Goal: Task Accomplishment & Management: Complete application form

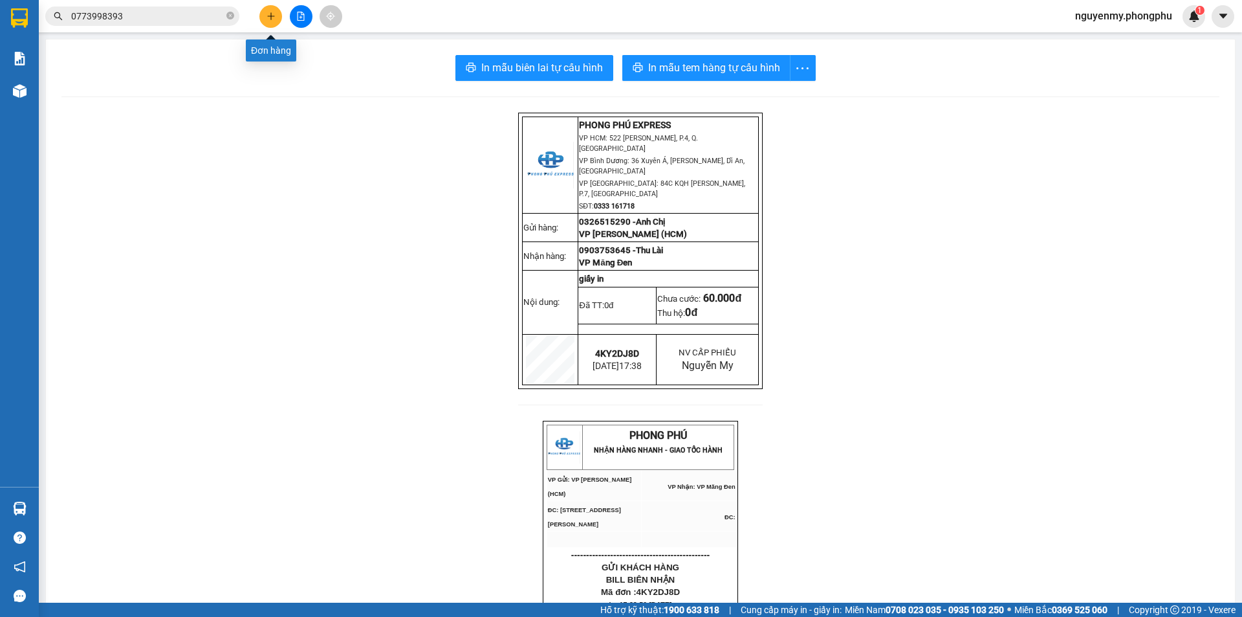
click at [272, 19] on icon "plus" at bounding box center [271, 16] width 9 height 9
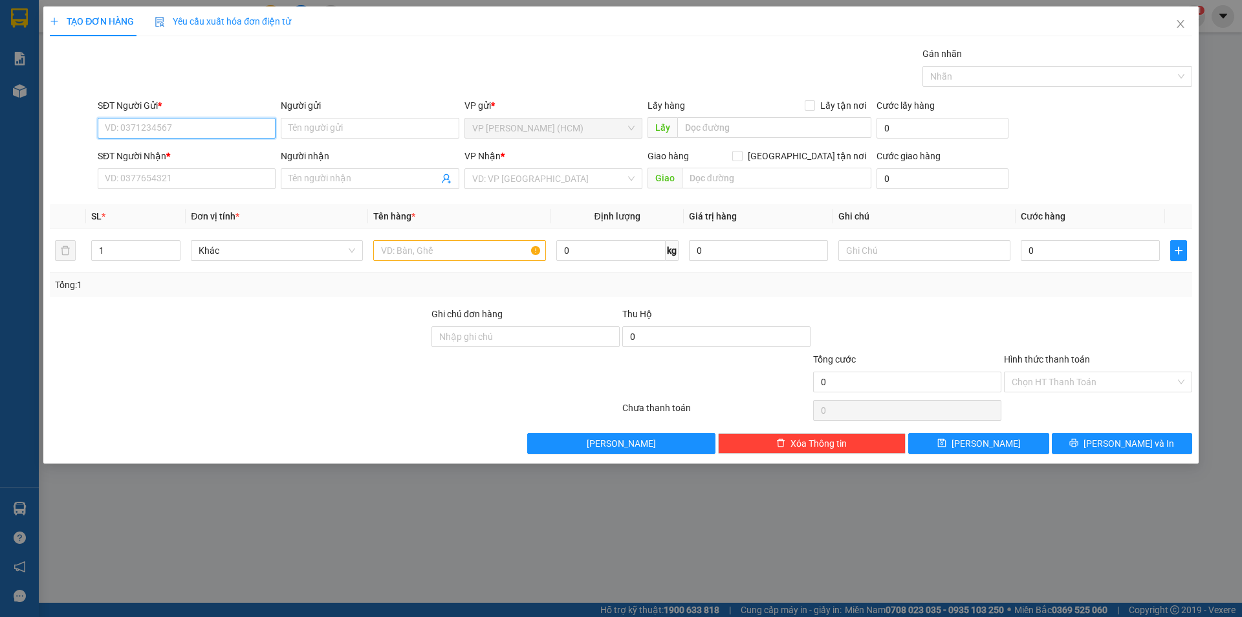
click at [214, 123] on input "SĐT Người Gửi *" at bounding box center [187, 128] width 178 height 21
click at [439, 254] on input "text" at bounding box center [459, 250] width 172 height 21
type input "cây giống"
click at [221, 129] on input "SĐT Người Gửi *" at bounding box center [187, 128] width 178 height 21
click at [159, 174] on input "SĐT Người Nhận *" at bounding box center [187, 178] width 178 height 21
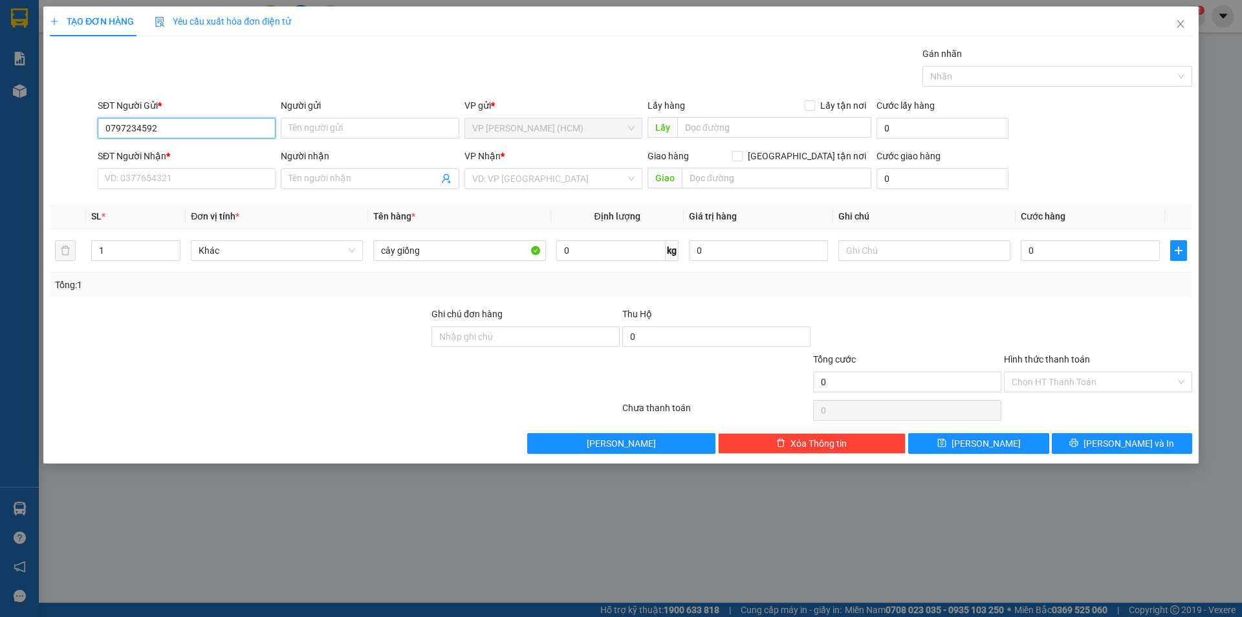
drag, startPoint x: 171, startPoint y: 126, endPoint x: 60, endPoint y: 133, distance: 111.5
click at [60, 133] on div "SĐT Người Gửi * 0797234592 0797234592 Người gửi Tên người gửi VP gửi * VP [PERS…" at bounding box center [621, 120] width 1145 height 45
type input "098666063"
drag, startPoint x: 171, startPoint y: 131, endPoint x: 124, endPoint y: 134, distance: 48.0
click at [87, 122] on div "SĐT Người Gửi * 098666063 098666063 Người gửi Tên người gửi VP gửi * VP [PERSON…" at bounding box center [621, 120] width 1145 height 45
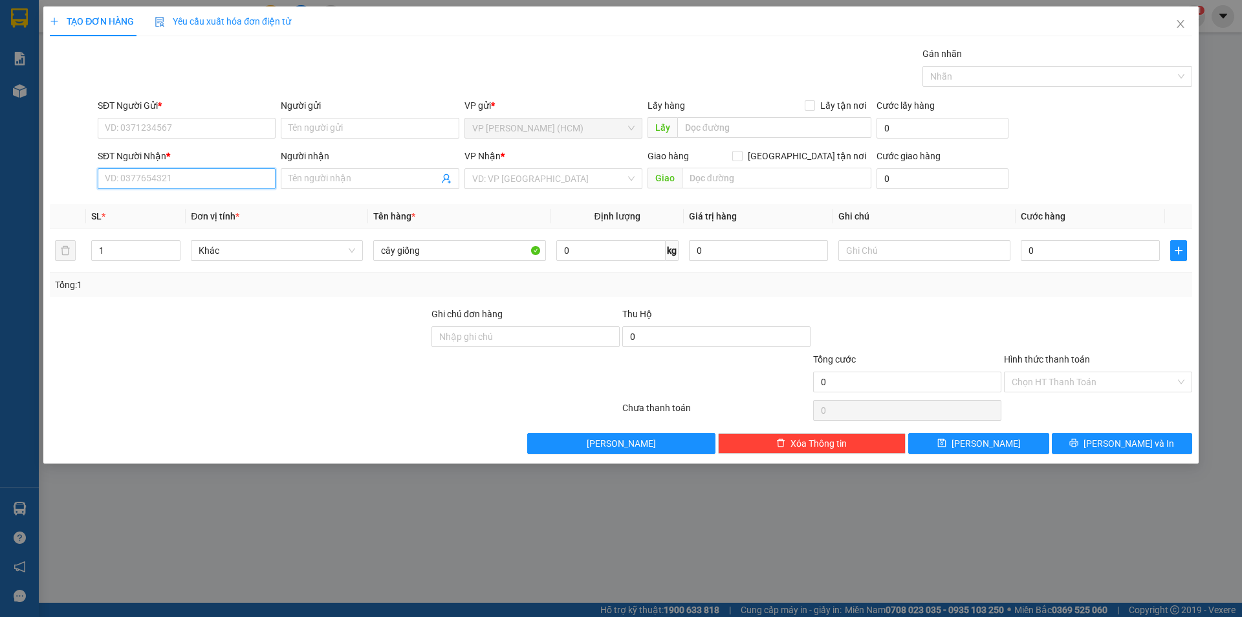
click at [138, 183] on input "SĐT Người Nhận *" at bounding box center [187, 178] width 178 height 21
paste input "098666063"
click at [126, 175] on input "098666063" at bounding box center [187, 178] width 178 height 21
click at [135, 178] on input "098666063" at bounding box center [187, 178] width 178 height 21
click at [151, 180] on input "098666063" at bounding box center [187, 178] width 178 height 21
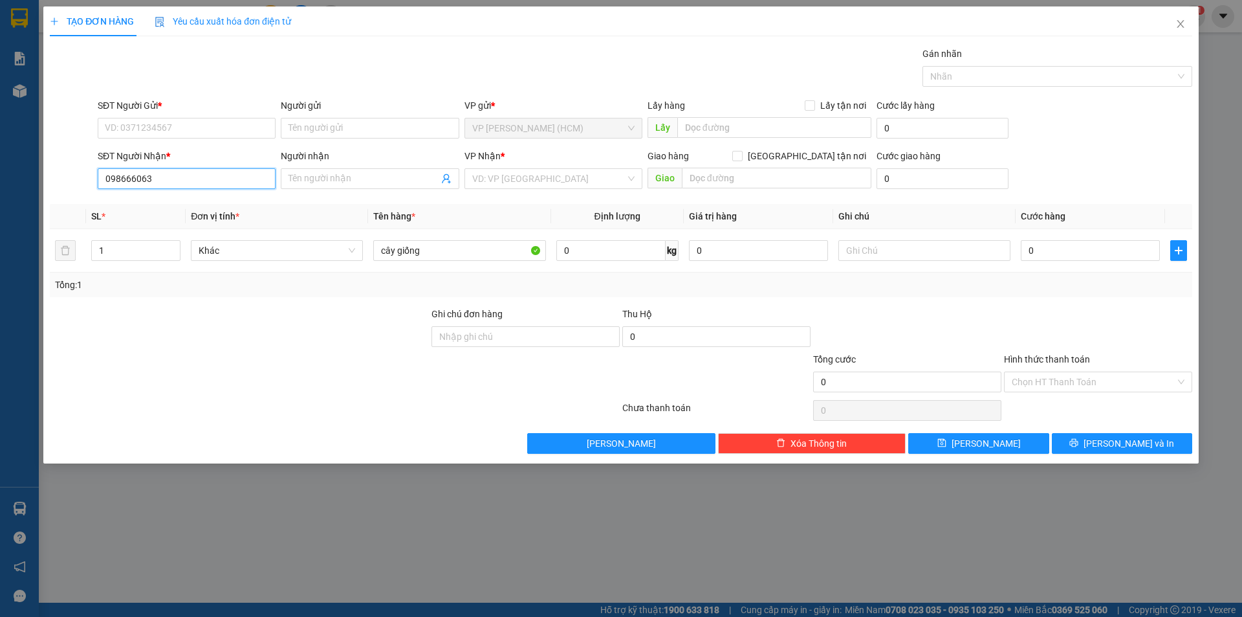
click at [144, 176] on input "098666063" at bounding box center [187, 178] width 178 height 21
type input "0986660663"
click at [174, 120] on input "SĐT Người Gửi *" at bounding box center [187, 128] width 178 height 21
click at [306, 180] on input "Người nhận" at bounding box center [363, 178] width 149 height 14
click at [577, 177] on input "search" at bounding box center [548, 178] width 153 height 19
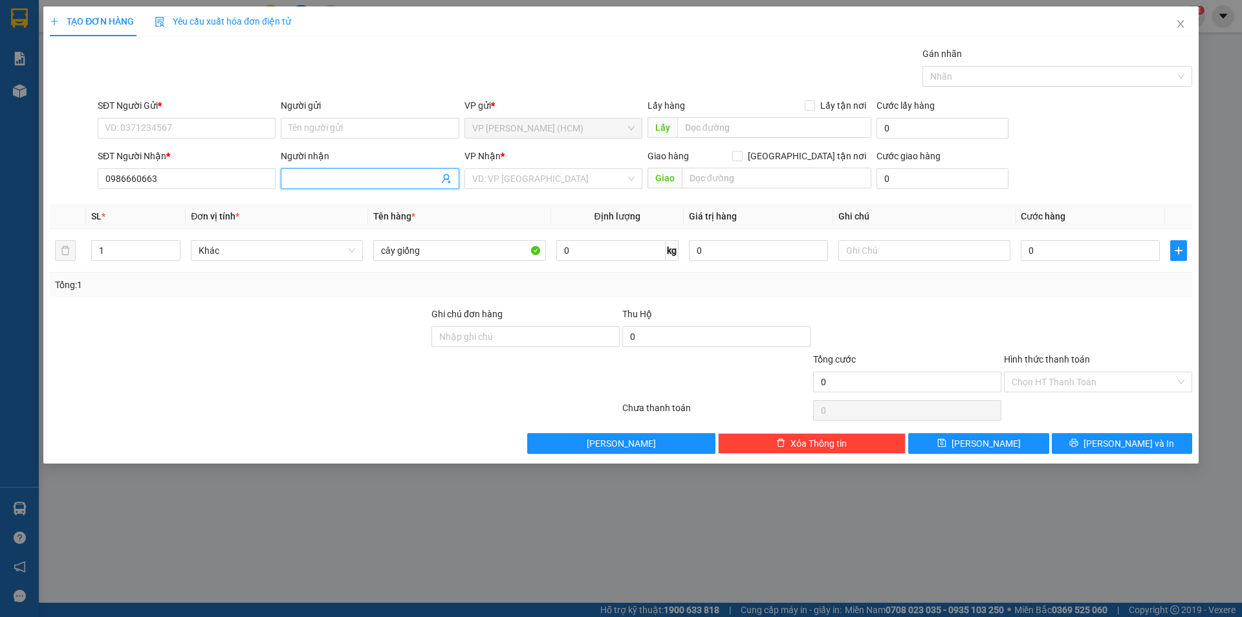
click at [347, 179] on input "Người nhận" at bounding box center [363, 178] width 149 height 14
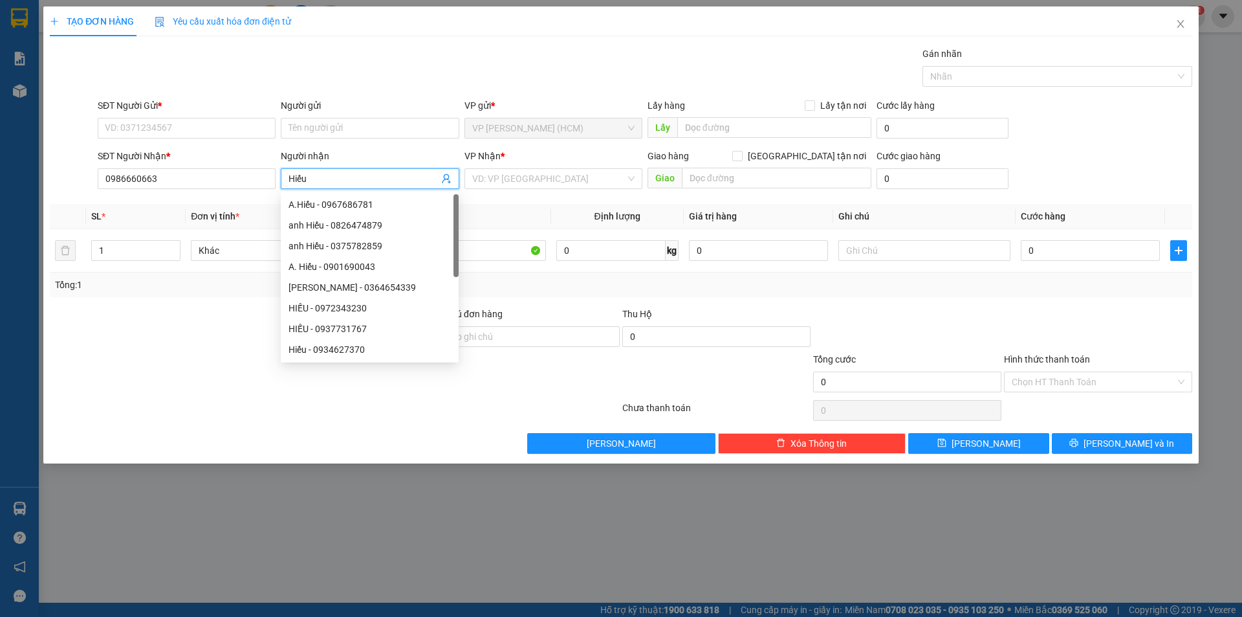
type input "Hiếu"
click at [523, 166] on div "VP Nhận *" at bounding box center [553, 158] width 178 height 19
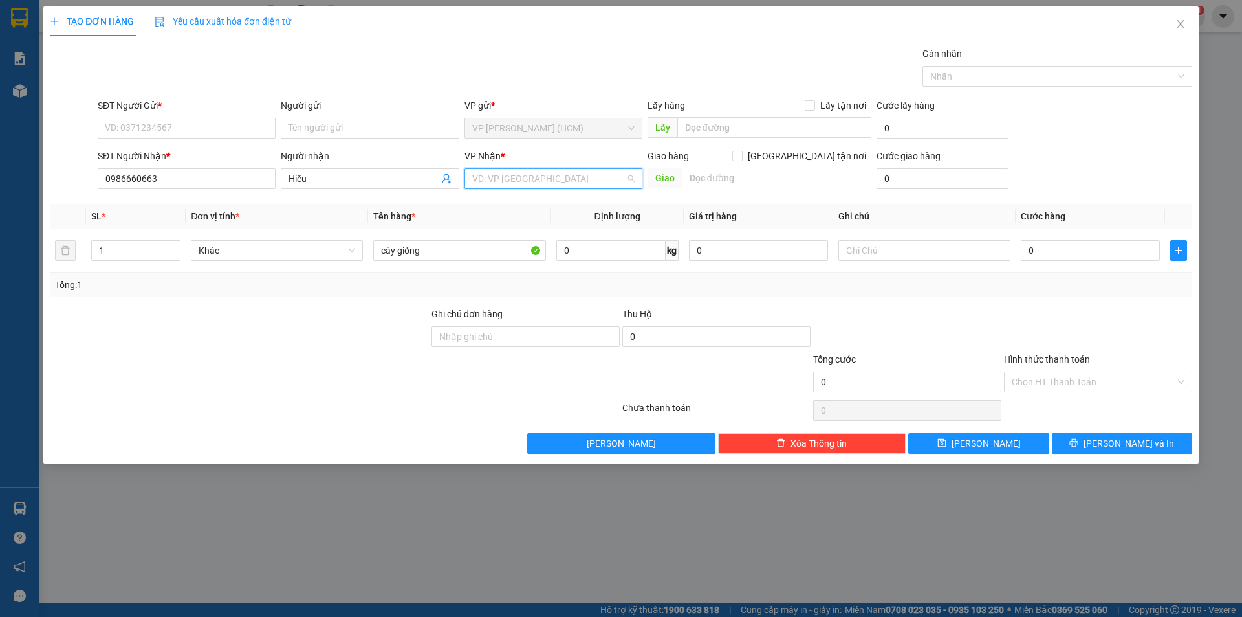
click at [521, 173] on input "search" at bounding box center [548, 178] width 153 height 19
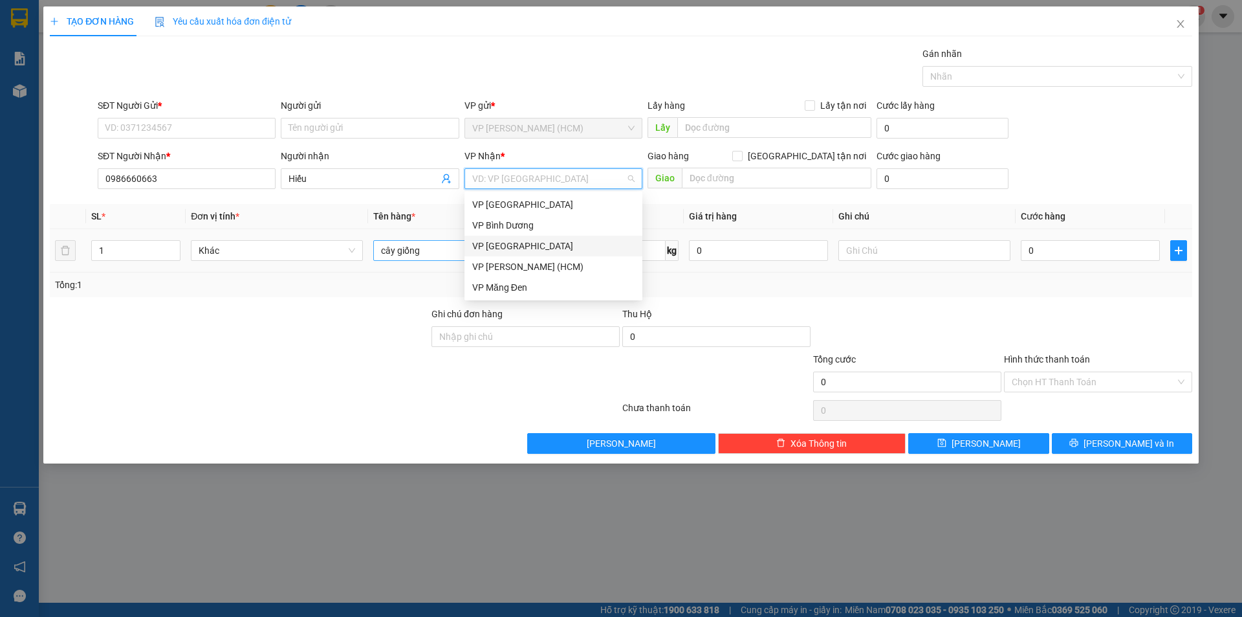
click at [499, 241] on div "VP [GEOGRAPHIC_DATA]" at bounding box center [553, 246] width 162 height 14
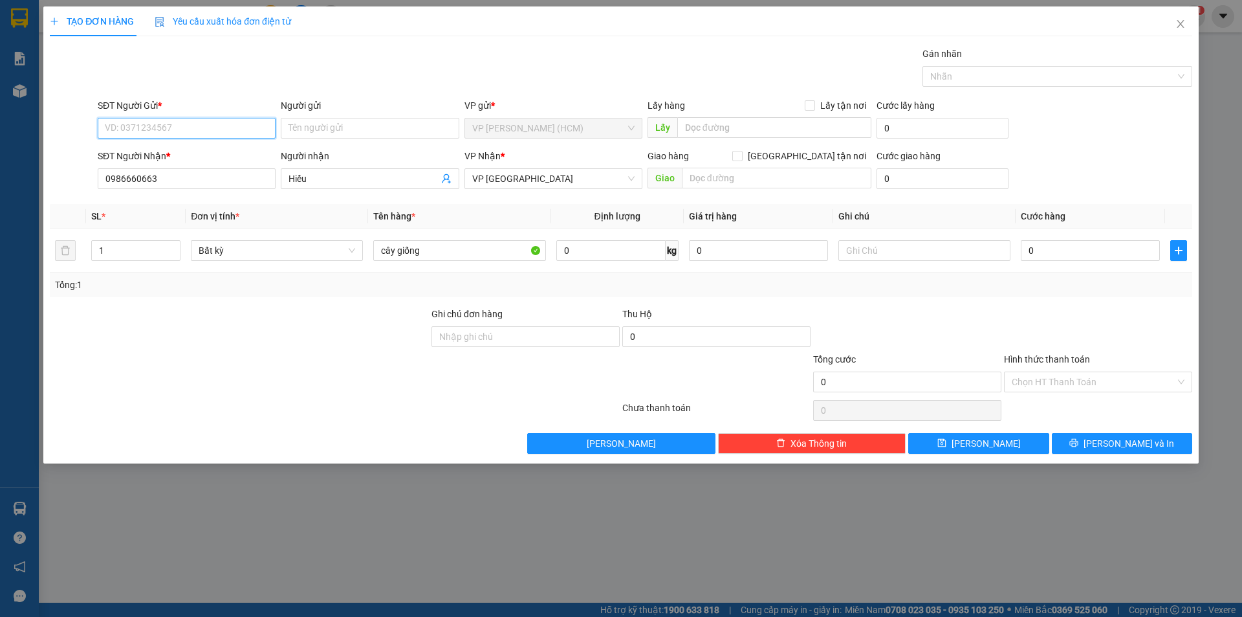
click at [168, 122] on input "SĐT Người Gửi *" at bounding box center [187, 128] width 178 height 21
click at [149, 132] on input "09" at bounding box center [187, 128] width 178 height 21
type input "0908855453"
click at [347, 123] on input "Người gửi" at bounding box center [370, 128] width 178 height 21
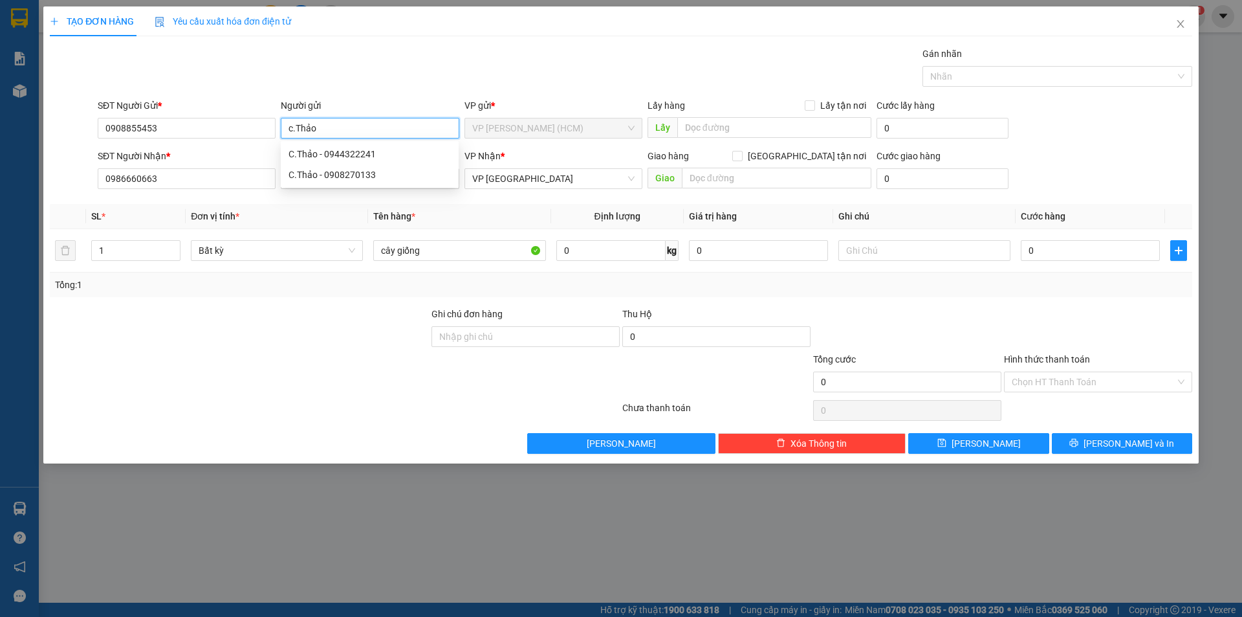
click at [292, 135] on input "c.Thảo" at bounding box center [370, 128] width 178 height 21
type input "C.Thảo"
click at [259, 141] on div "SĐT Người Gửi * 0908855453" at bounding box center [187, 120] width 178 height 45
click at [289, 179] on input "Hiếu" at bounding box center [363, 178] width 149 height 14
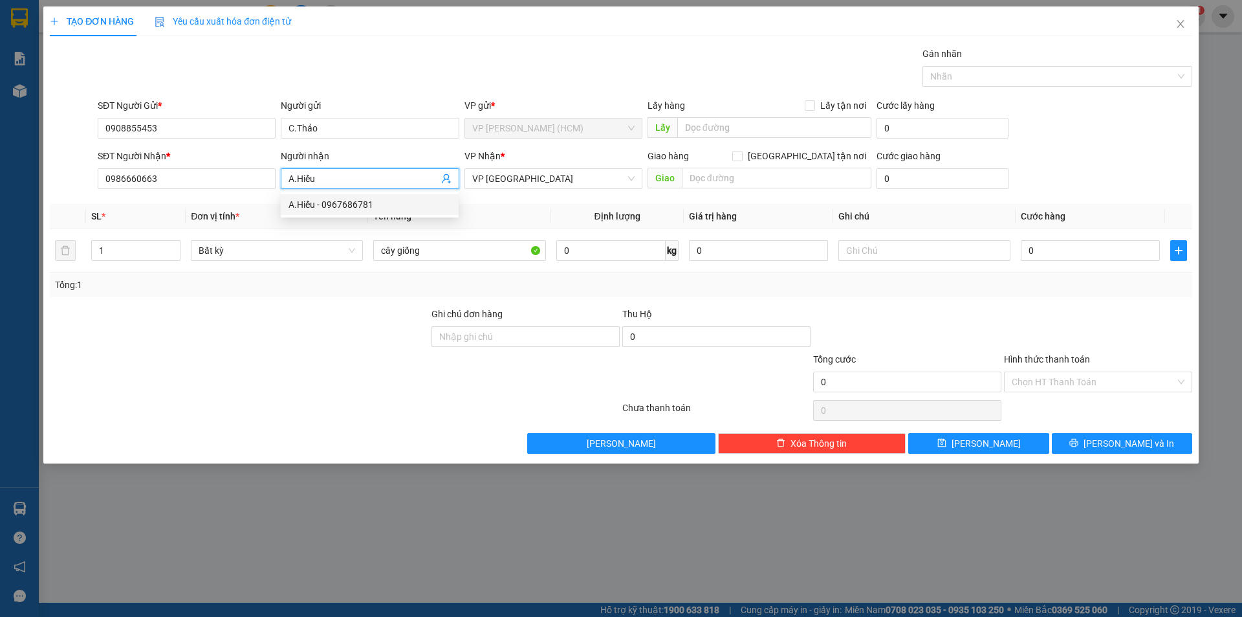
type input "A.Hiếu"
click at [269, 223] on th "Đơn vị tính *" at bounding box center [277, 216] width 182 height 25
click at [941, 185] on input "0" at bounding box center [943, 178] width 132 height 21
type input "4"
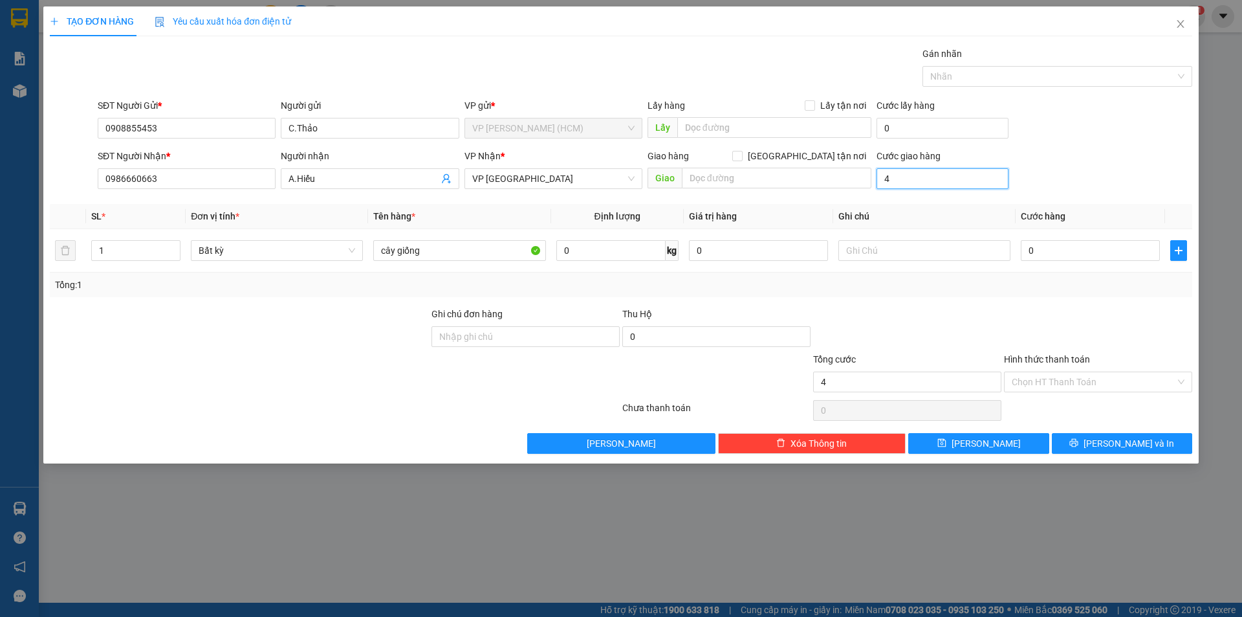
type input "4"
type input "40"
type input "400"
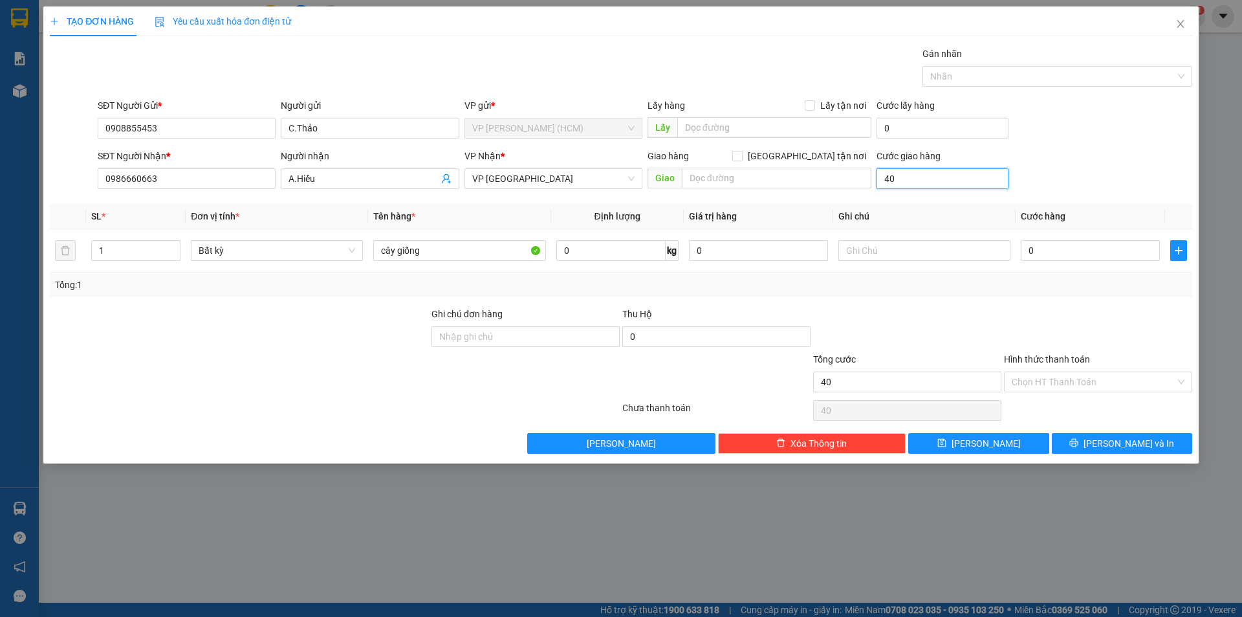
type input "400"
type input "4.000"
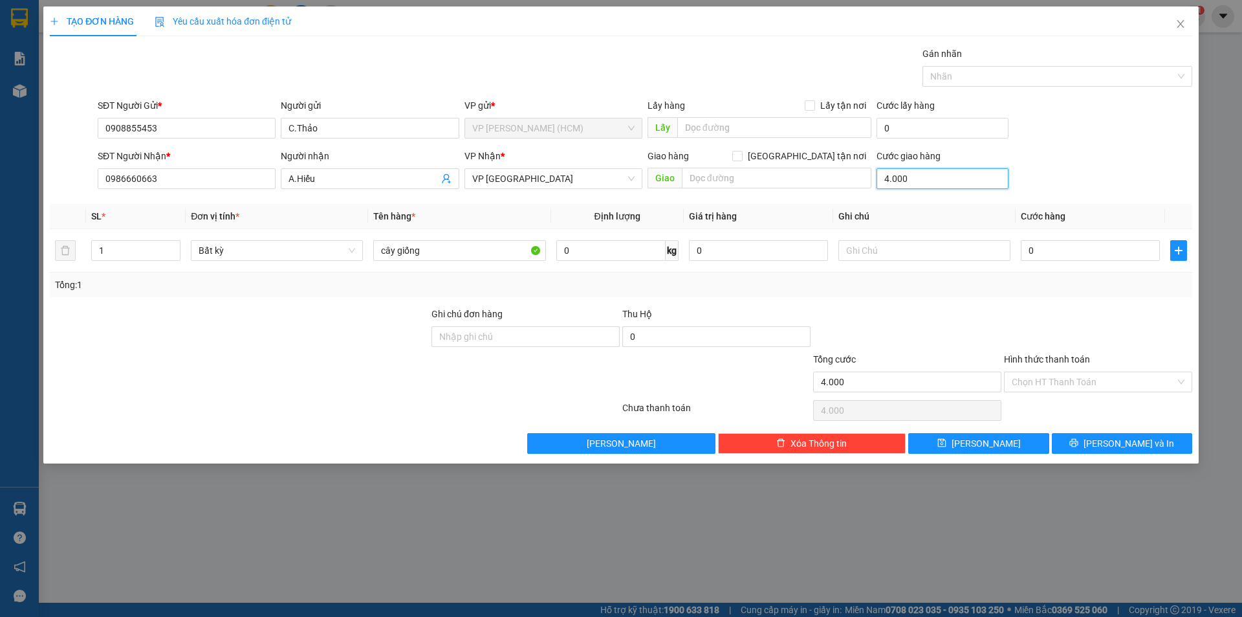
type input "40.000"
click at [897, 310] on div at bounding box center [907, 329] width 191 height 45
type input "0"
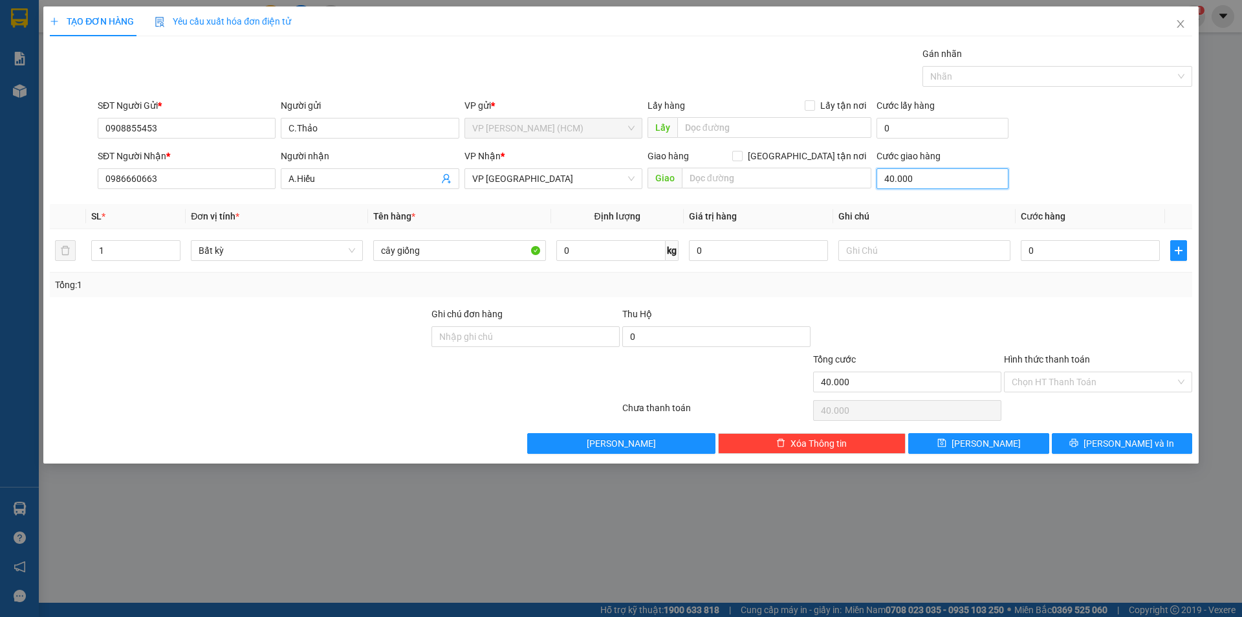
type input "0"
click at [1059, 250] on input "0" at bounding box center [1090, 250] width 139 height 21
type input "4"
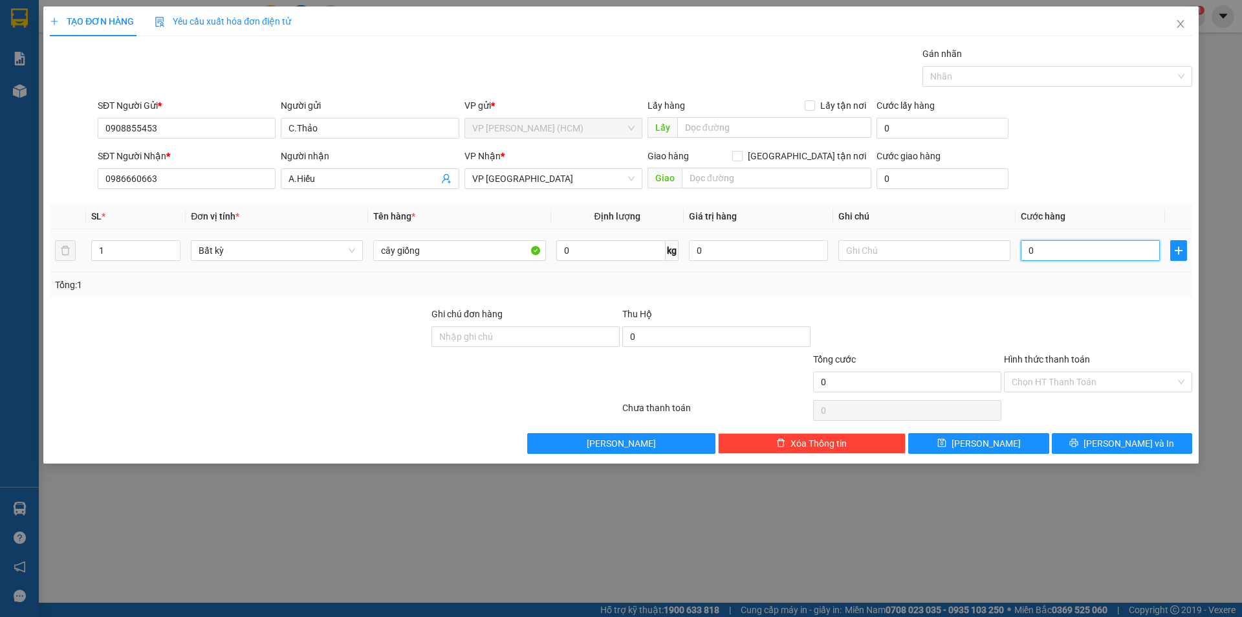
type input "4"
type input "40"
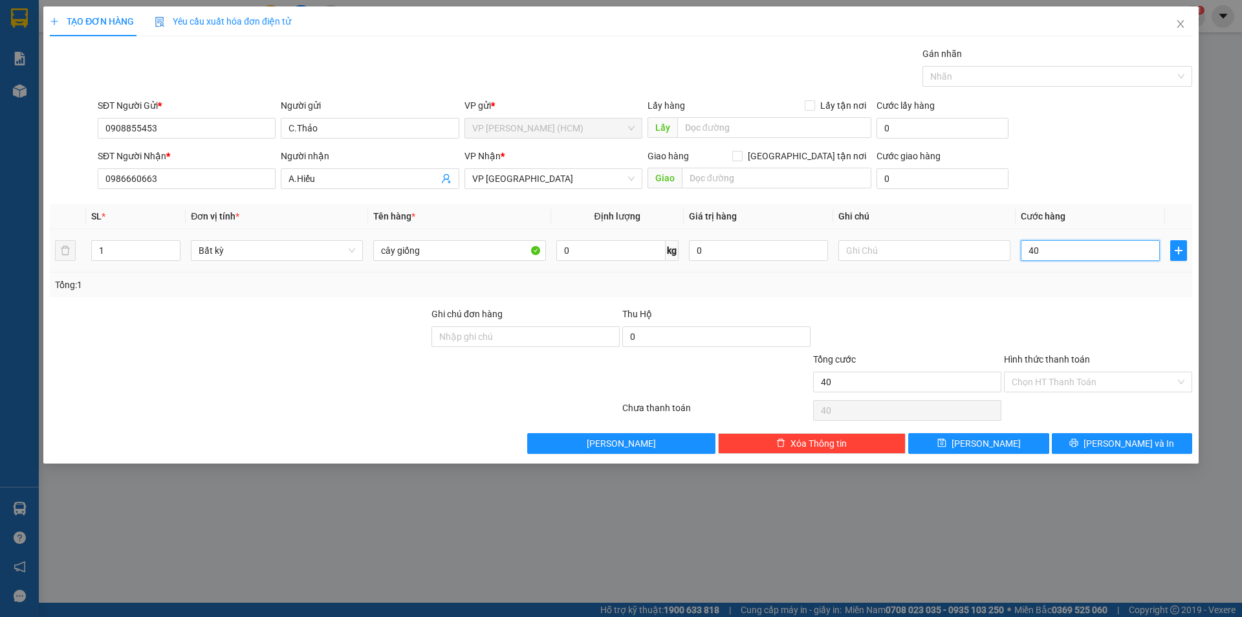
type input "400"
type input "4.000"
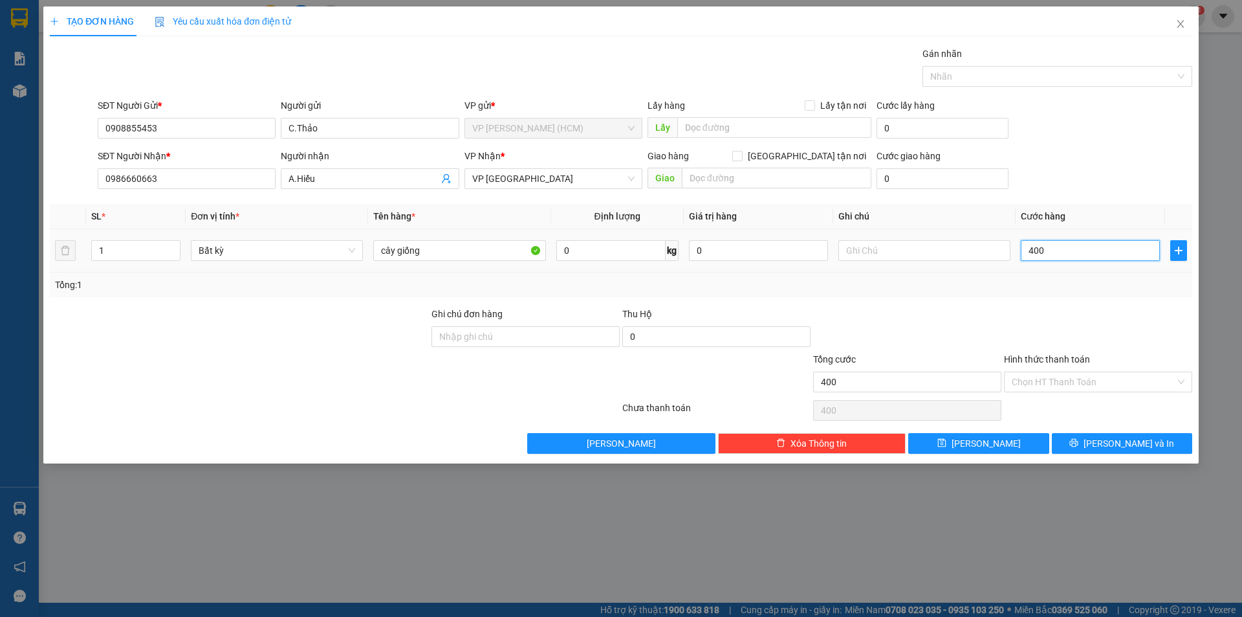
type input "4.000"
type input "40.000"
click at [1032, 248] on input "40.000" at bounding box center [1090, 250] width 139 height 21
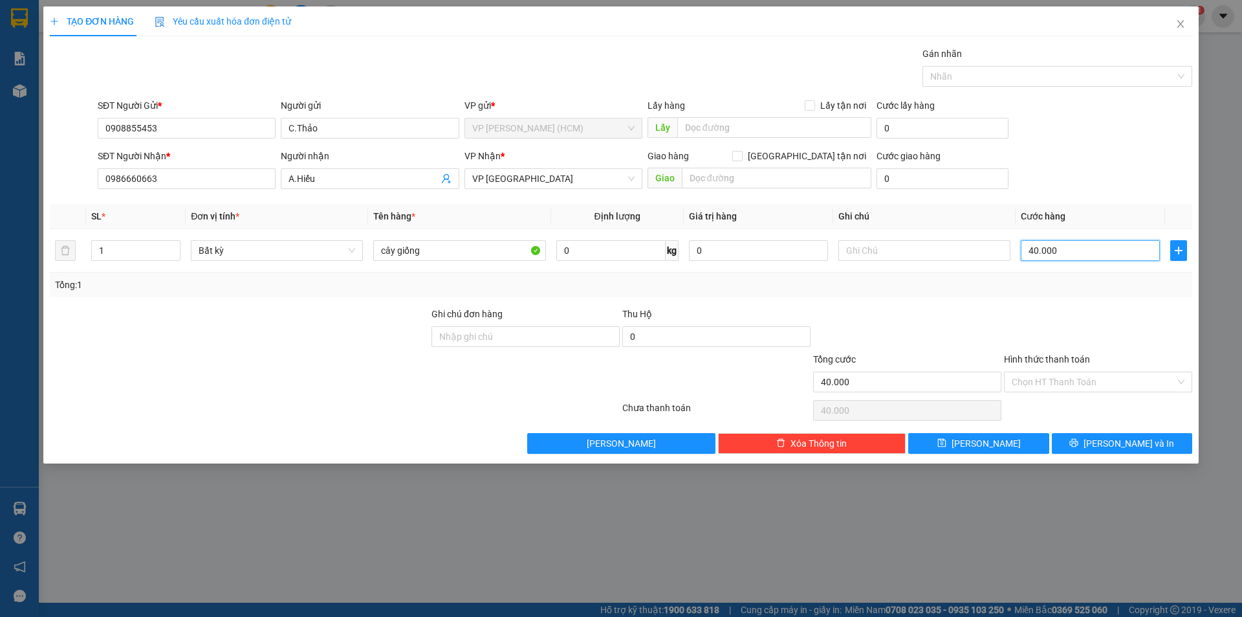
type input "0.000"
type input "0"
type input "50.000"
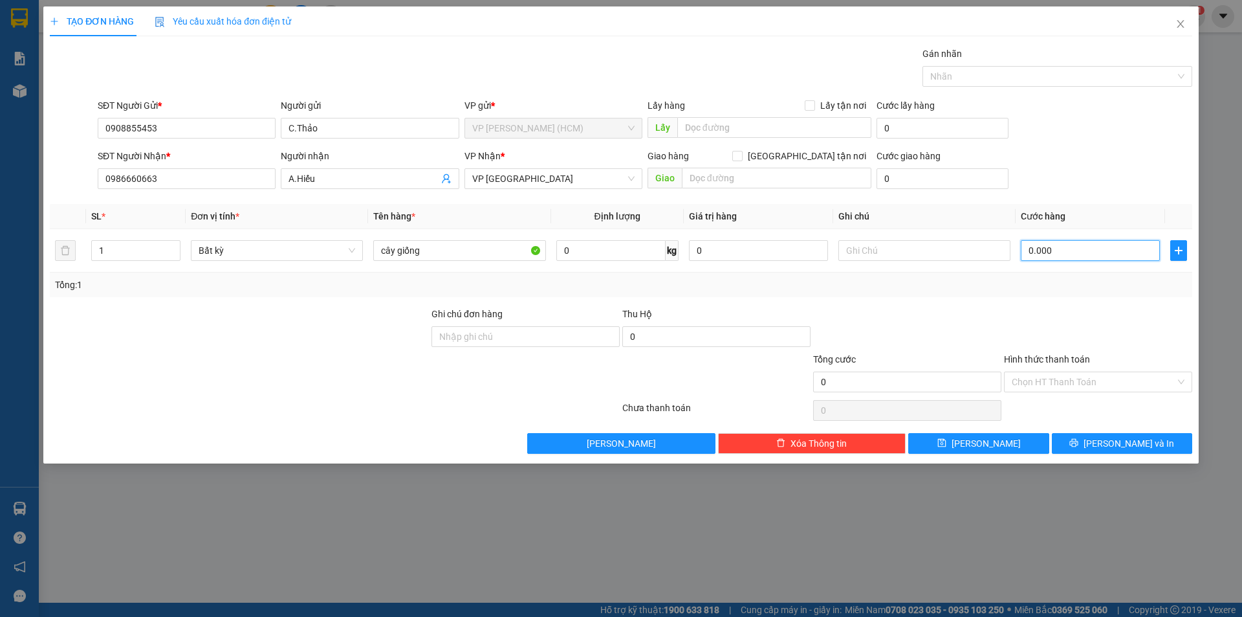
type input "50.000"
click at [1113, 314] on div at bounding box center [1098, 329] width 191 height 45
click at [1044, 379] on input "Hình thức thanh toán" at bounding box center [1094, 381] width 164 height 19
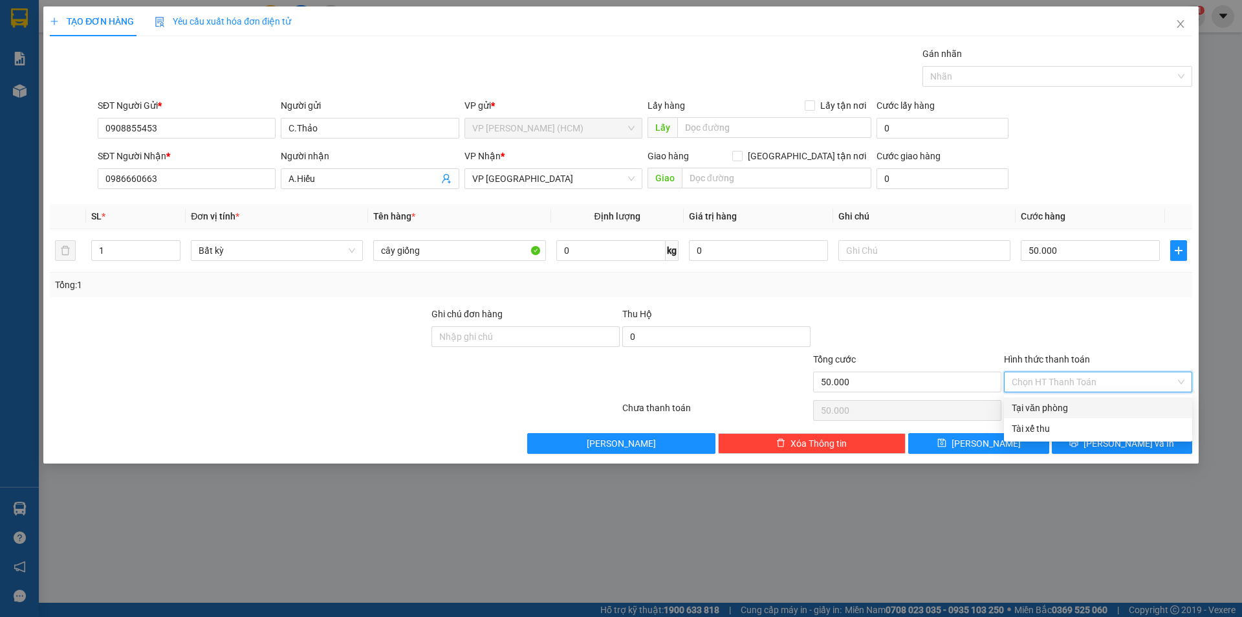
click at [1037, 405] on div "Tại văn phòng" at bounding box center [1098, 407] width 173 height 14
type input "0"
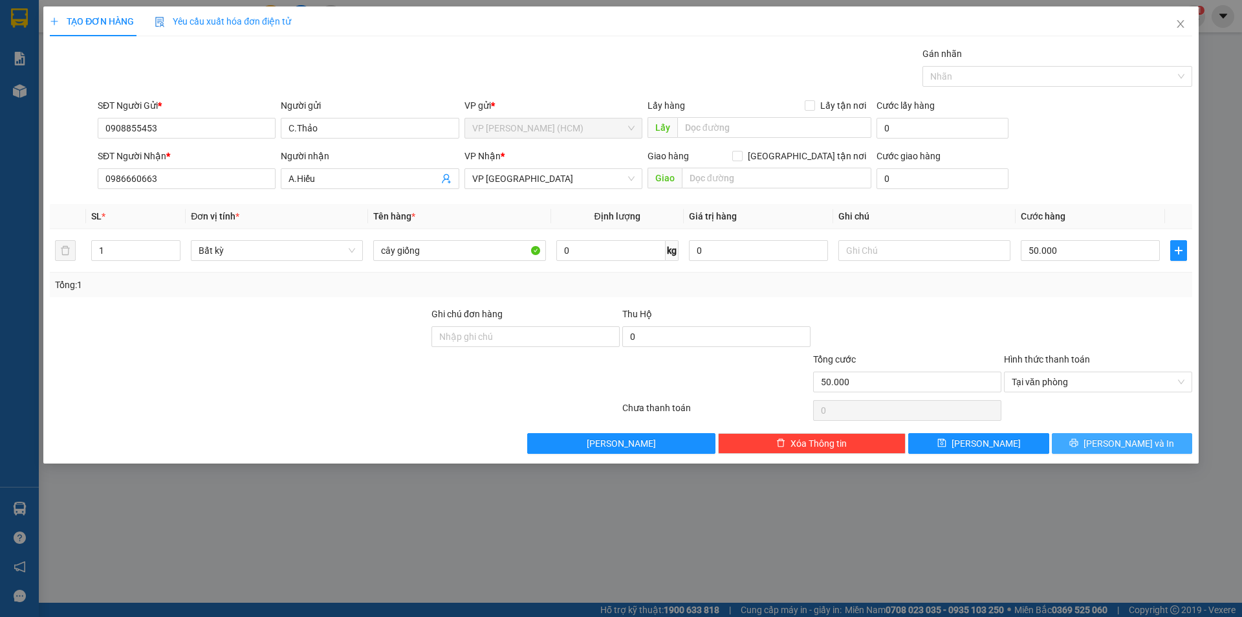
click at [1106, 436] on button "[PERSON_NAME] và In" at bounding box center [1122, 443] width 140 height 21
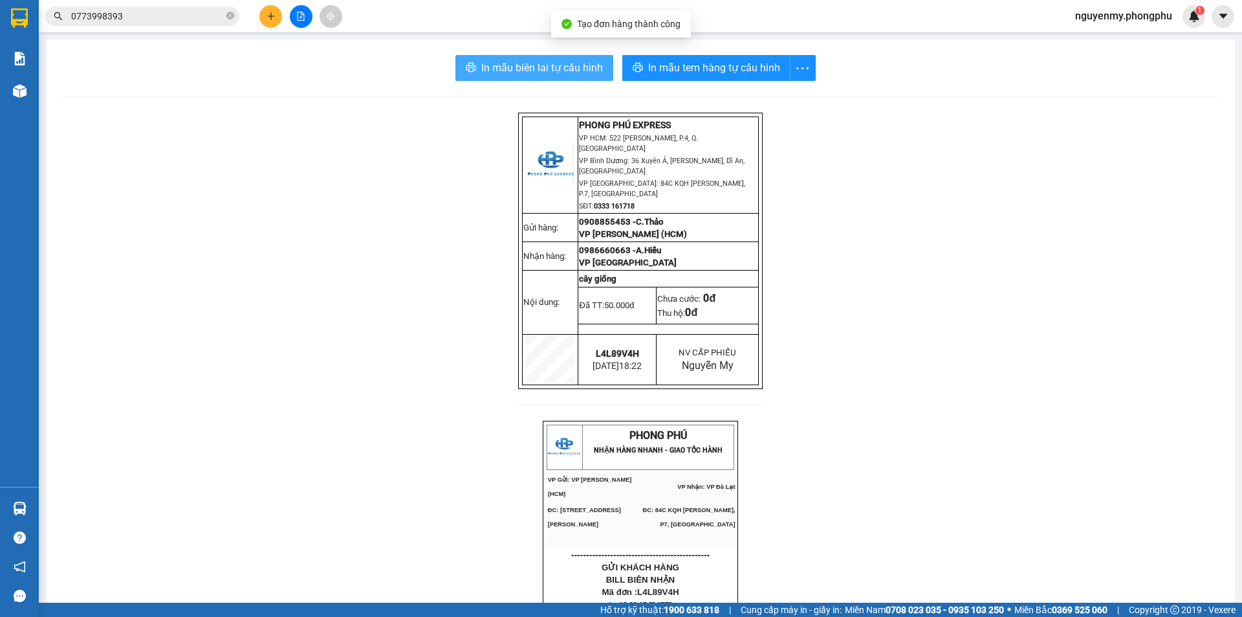
click at [490, 63] on span "In mẫu biên lai tự cấu hình" at bounding box center [542, 68] width 122 height 16
click at [495, 65] on span "In mẫu biên lai tự cấu hình" at bounding box center [542, 68] width 122 height 16
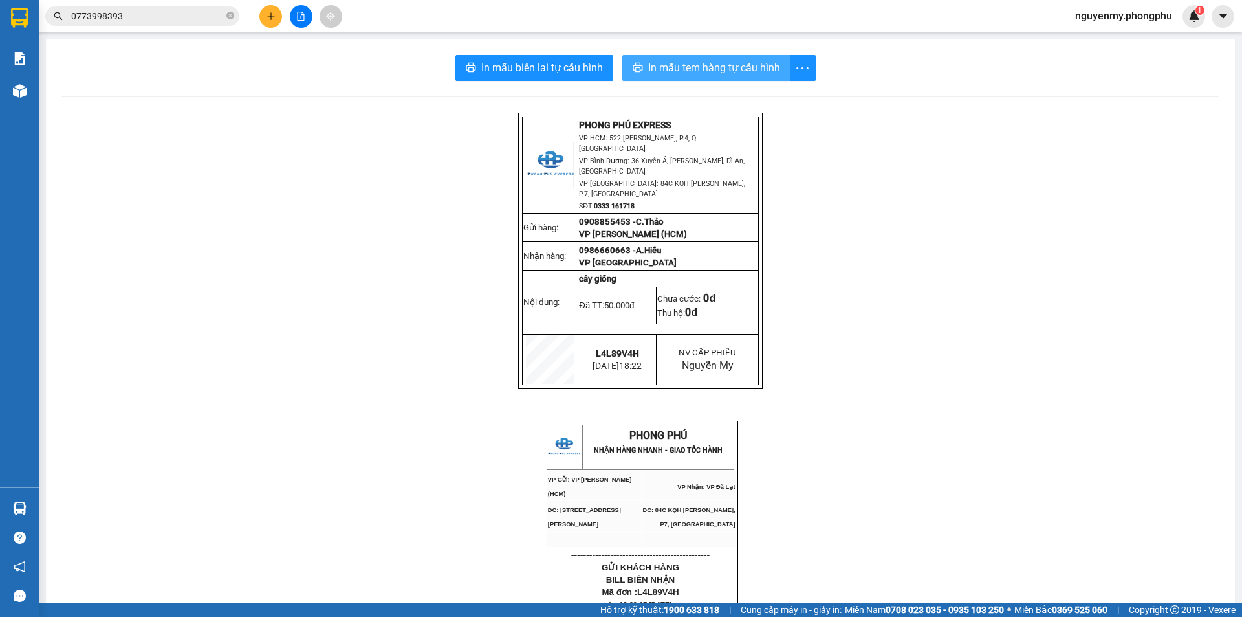
click at [725, 62] on span "In mẫu tem hàng tự cấu hình" at bounding box center [714, 68] width 132 height 16
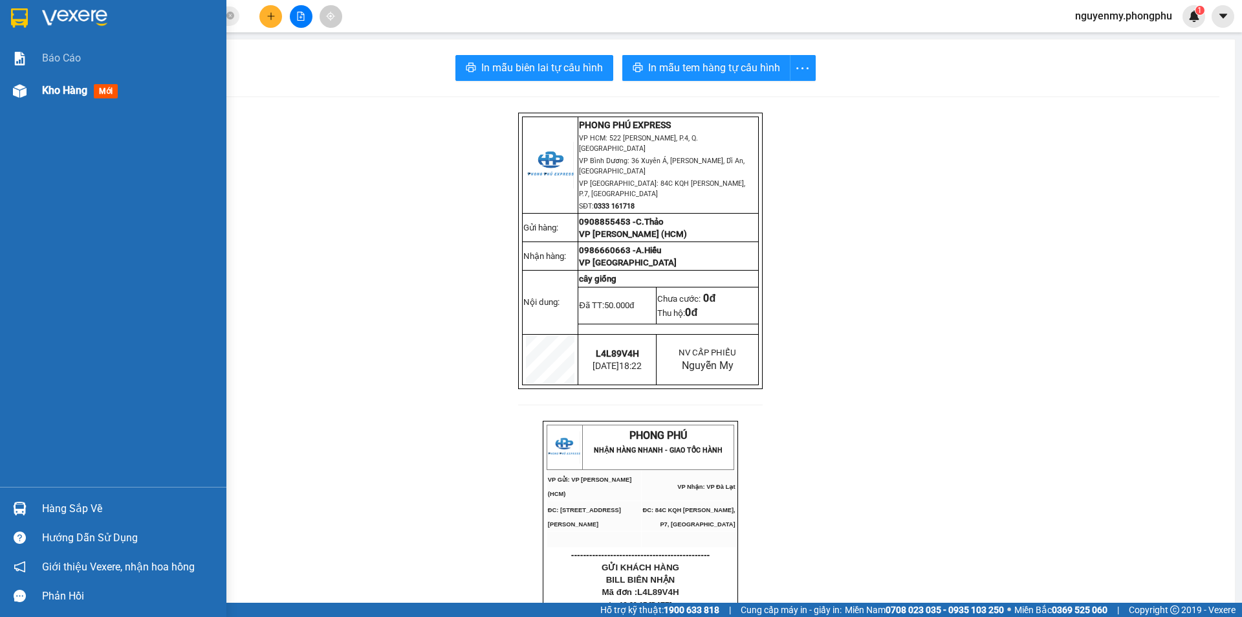
click at [28, 90] on div at bounding box center [19, 91] width 23 height 23
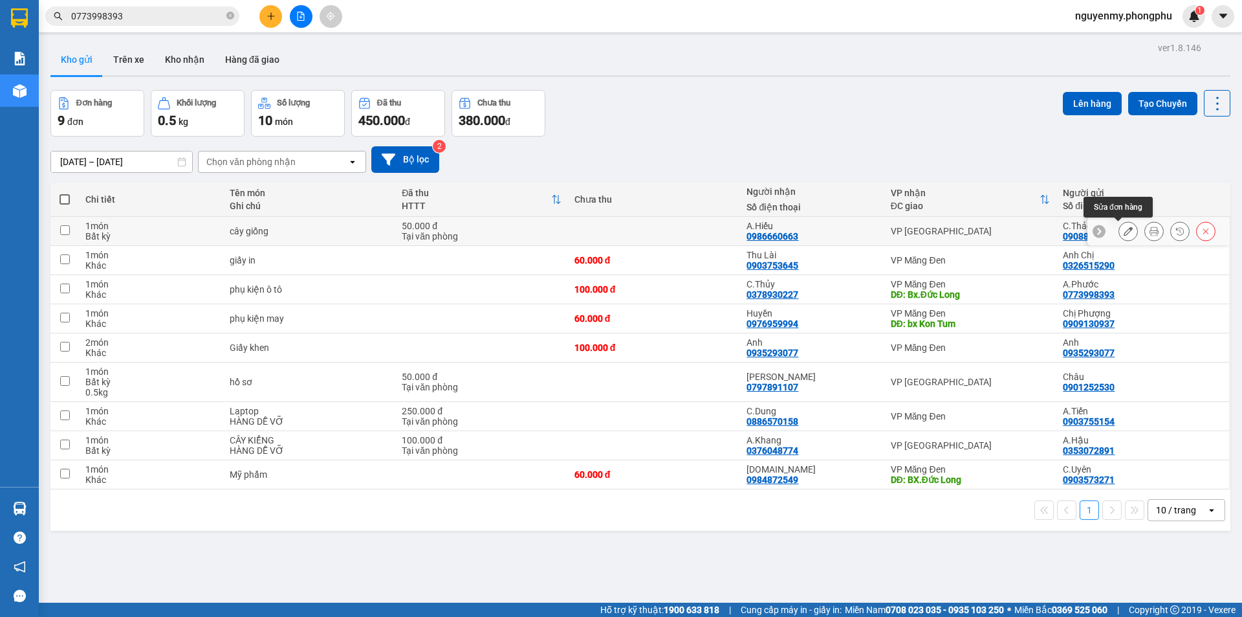
drag, startPoint x: 1054, startPoint y: 231, endPoint x: 1126, endPoint y: 236, distance: 72.0
click at [1126, 236] on tr "1 món Bất kỳ cây giống 50.000 đ Tại văn phòng A.Hiếu 0986660663 VP [GEOGRAPHIC_…" at bounding box center [640, 231] width 1180 height 29
checkbox input "true"
